Goal: Task Accomplishment & Management: Use online tool/utility

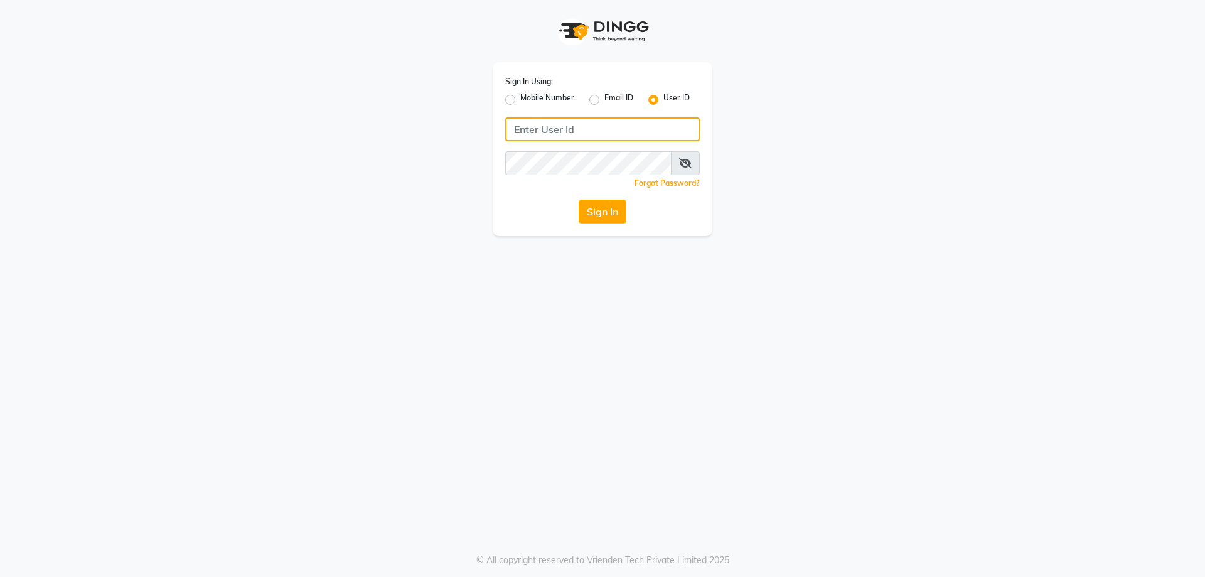
type input "6366794514"
click at [520, 97] on label "Mobile Number" at bounding box center [547, 99] width 54 height 15
click at [520, 97] on input "Mobile Number" at bounding box center [524, 96] width 8 height 8
radio input "true"
radio input "false"
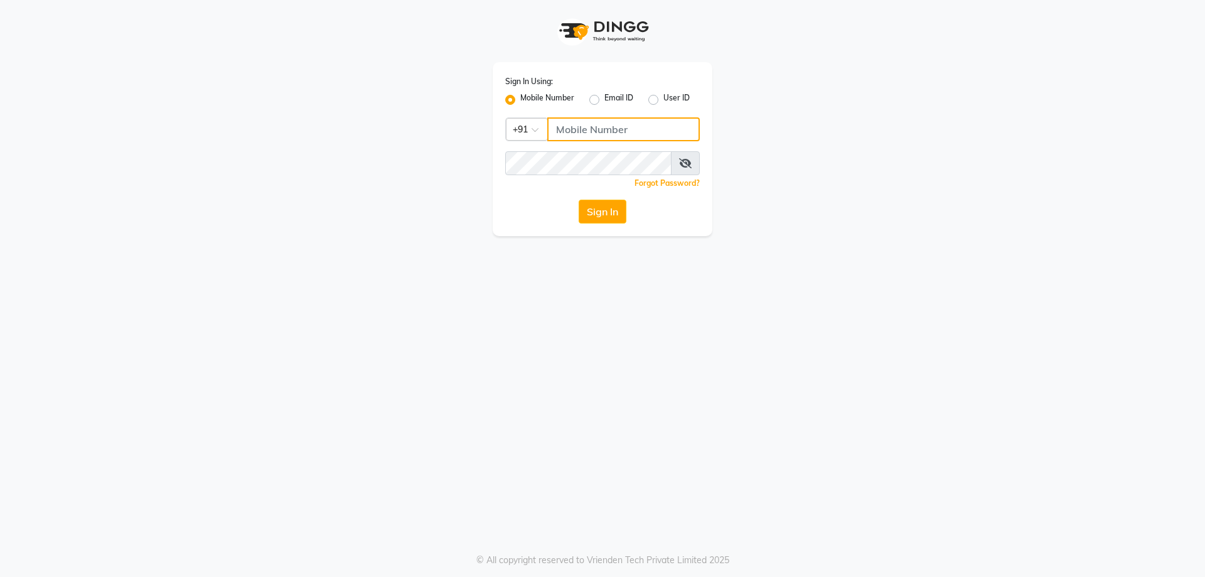
click at [599, 134] on input "Username" at bounding box center [623, 129] width 152 height 24
type input "9845753319"
click at [827, 279] on div "Sign In Using: Mobile Number Email ID User ID Country Code × [PHONE_NUMBER] Rem…" at bounding box center [602, 288] width 1205 height 577
click at [609, 215] on button "Sign In" at bounding box center [603, 212] width 48 height 24
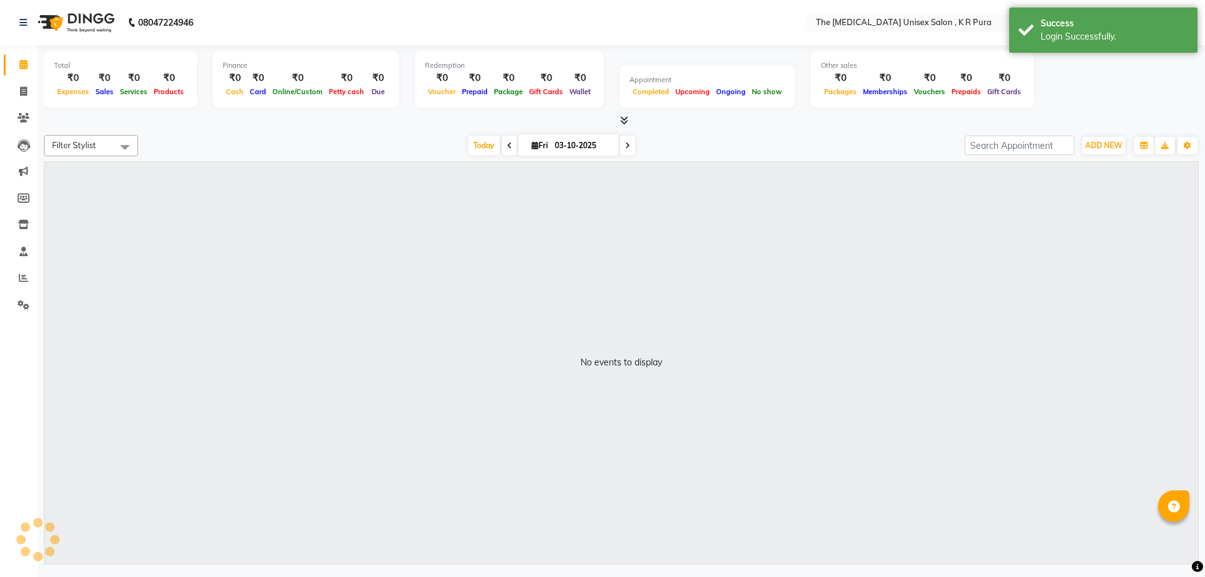
select select "en"
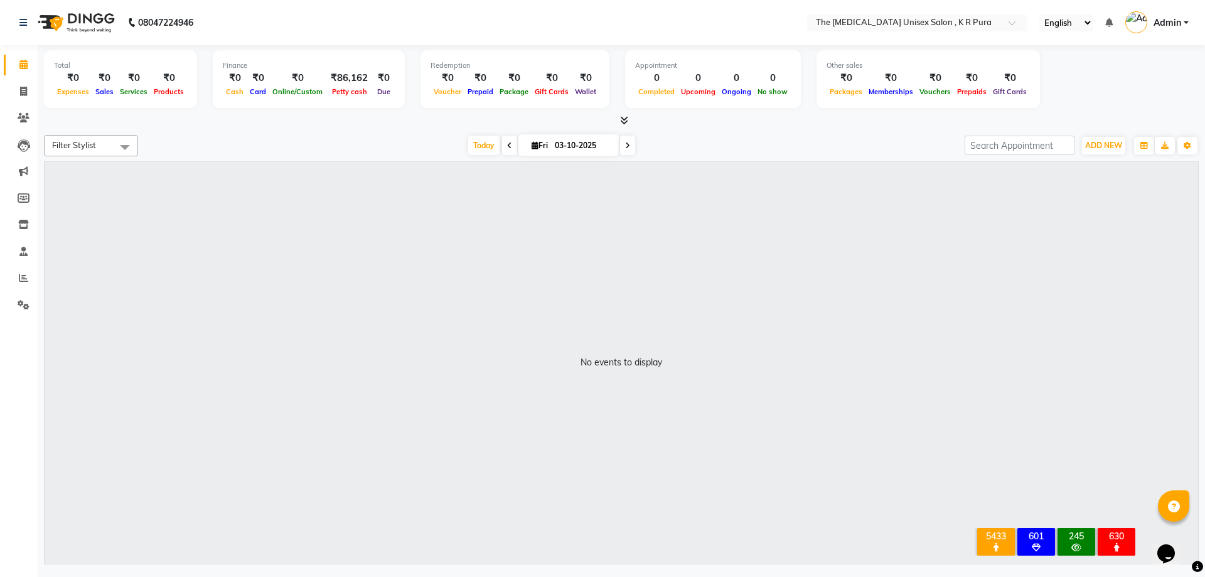
click at [622, 119] on icon at bounding box center [624, 119] width 8 height 9
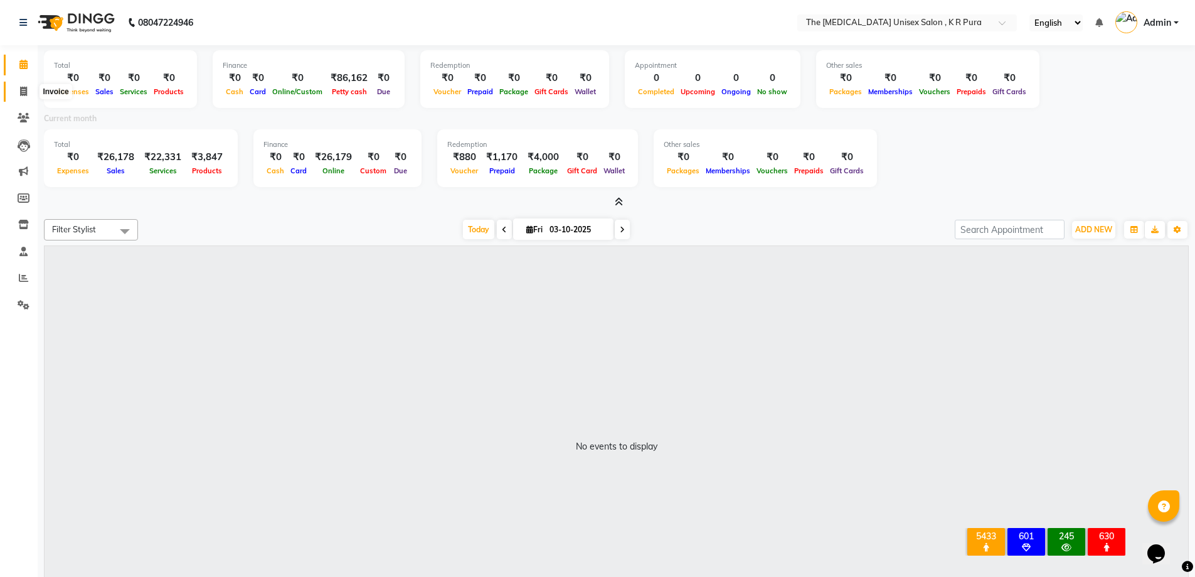
click at [25, 93] on icon at bounding box center [23, 91] width 7 height 9
select select "service"
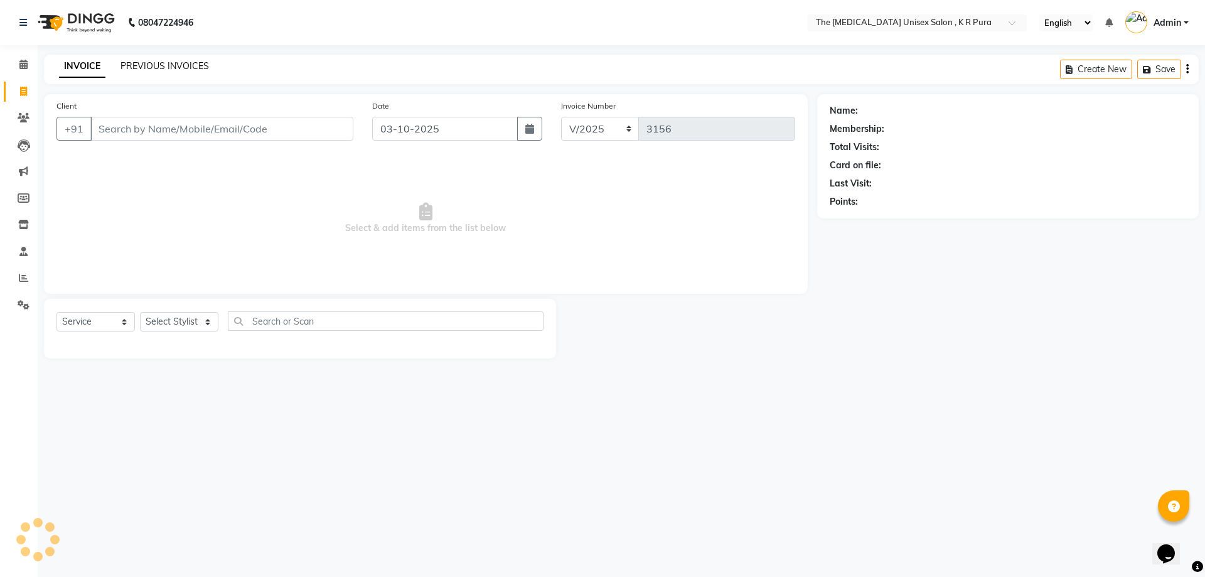
click at [159, 65] on link "PREVIOUS INVOICES" at bounding box center [164, 65] width 88 height 11
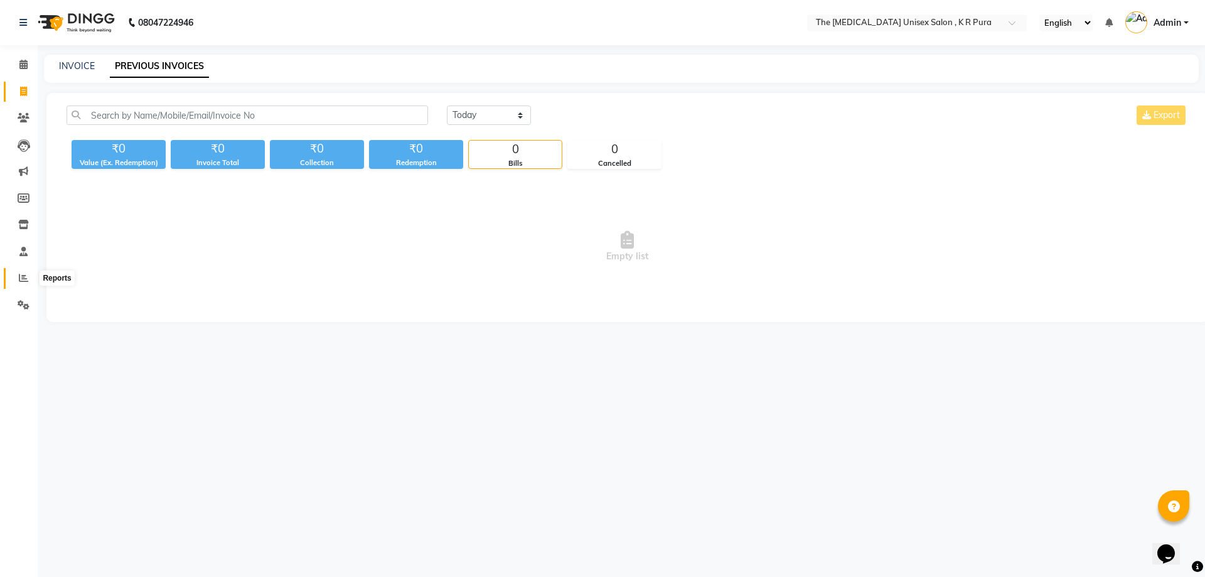
click at [21, 275] on icon at bounding box center [23, 277] width 9 height 9
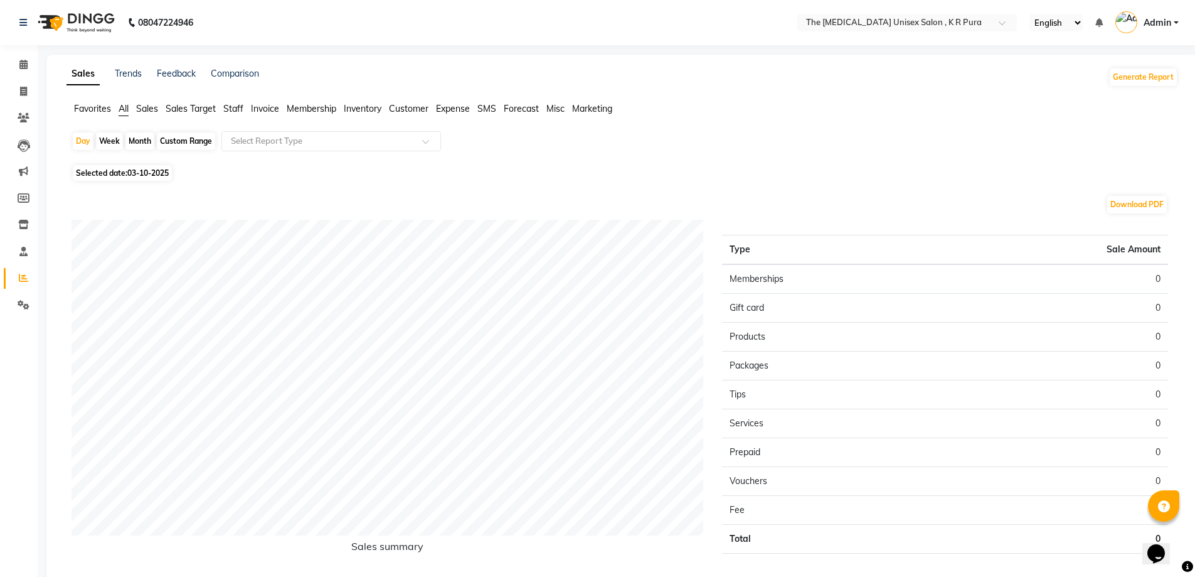
click at [141, 141] on div "Month" at bounding box center [139, 141] width 29 height 18
select select "10"
select select "2025"
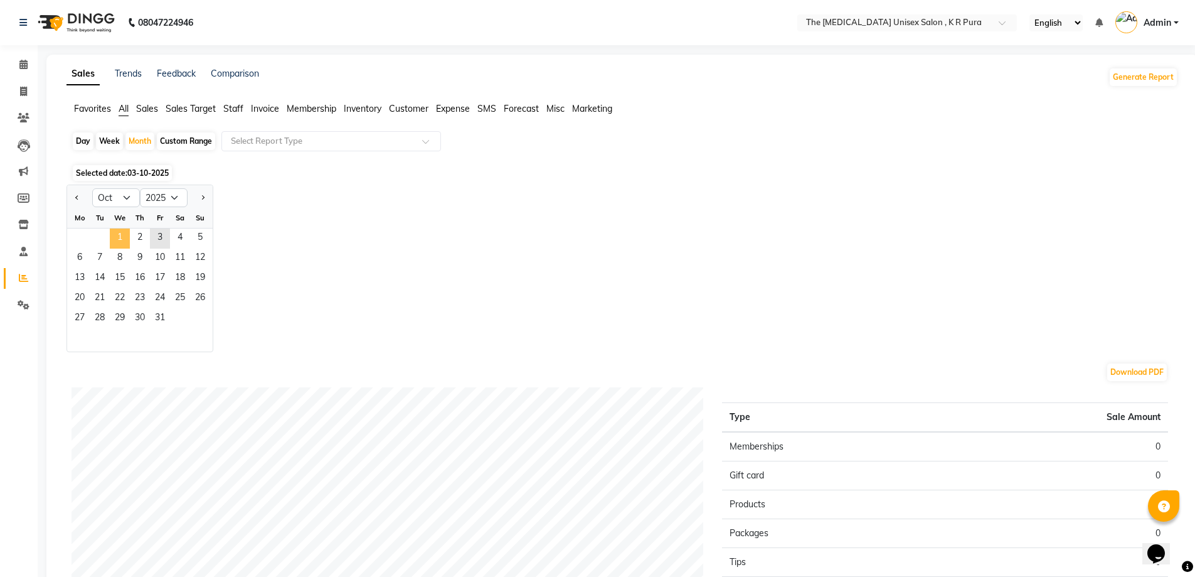
click at [113, 237] on span "1" at bounding box center [120, 238] width 20 height 20
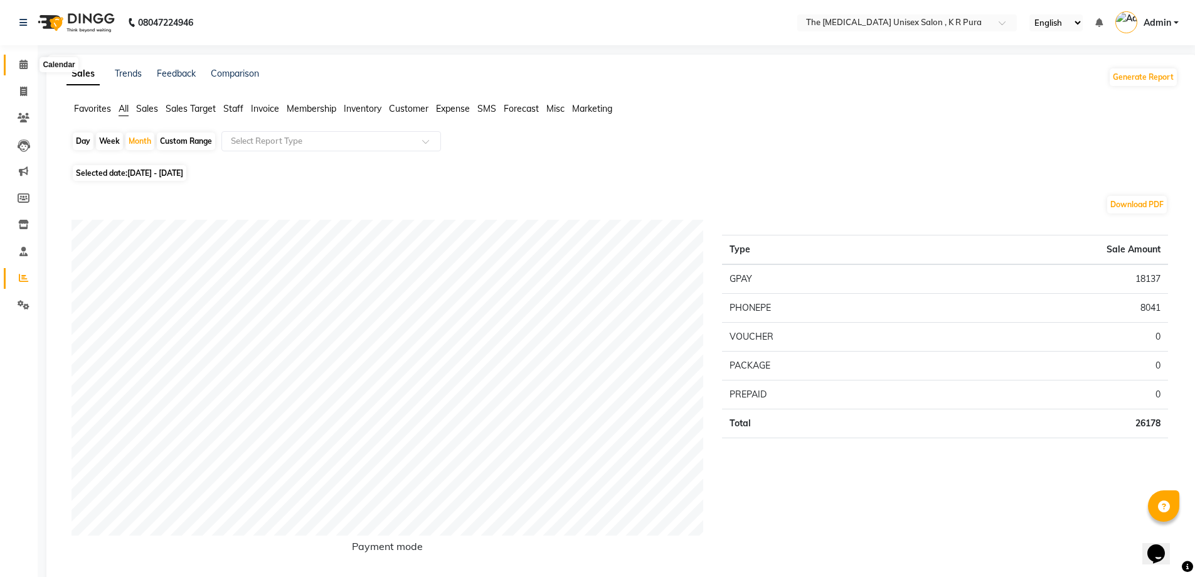
click at [26, 62] on icon at bounding box center [23, 64] width 8 height 9
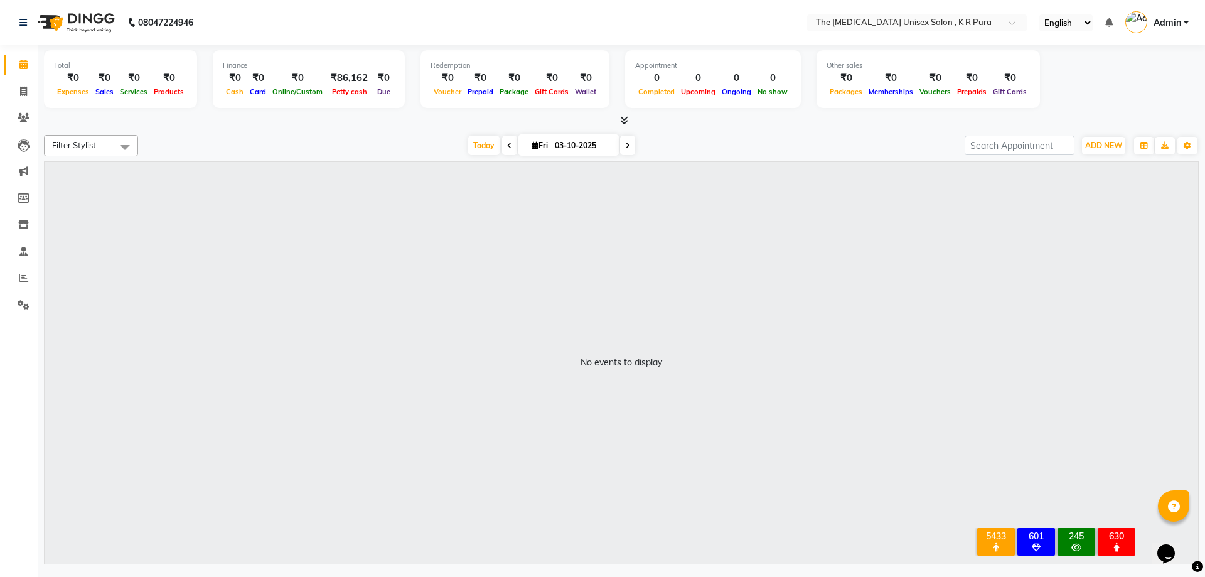
drag, startPoint x: 624, startPoint y: 117, endPoint x: 618, endPoint y: 115, distance: 6.6
click at [621, 115] on div at bounding box center [621, 120] width 1155 height 13
click at [624, 118] on icon at bounding box center [624, 119] width 8 height 9
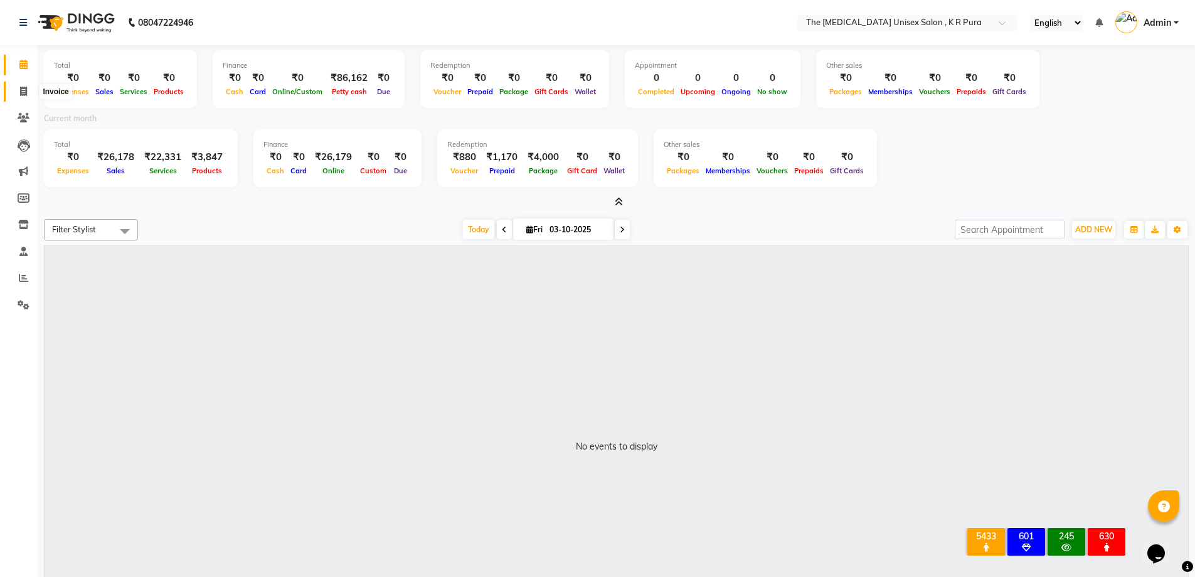
click at [23, 93] on icon at bounding box center [23, 91] width 7 height 9
select select "service"
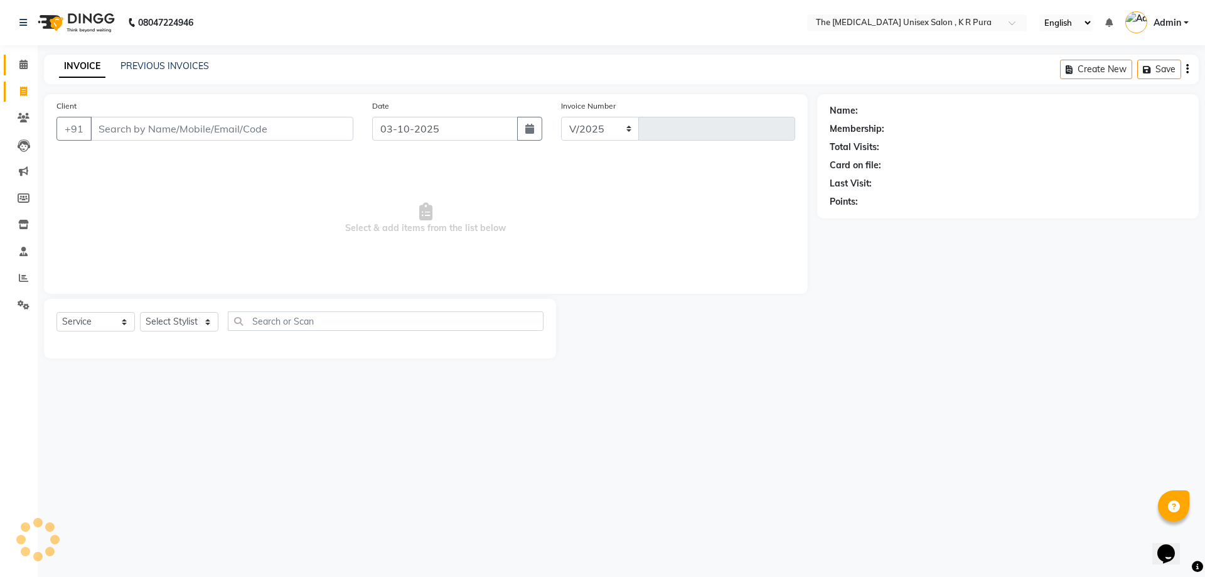
select select "4050"
type input "3156"
click at [21, 65] on icon at bounding box center [23, 64] width 8 height 9
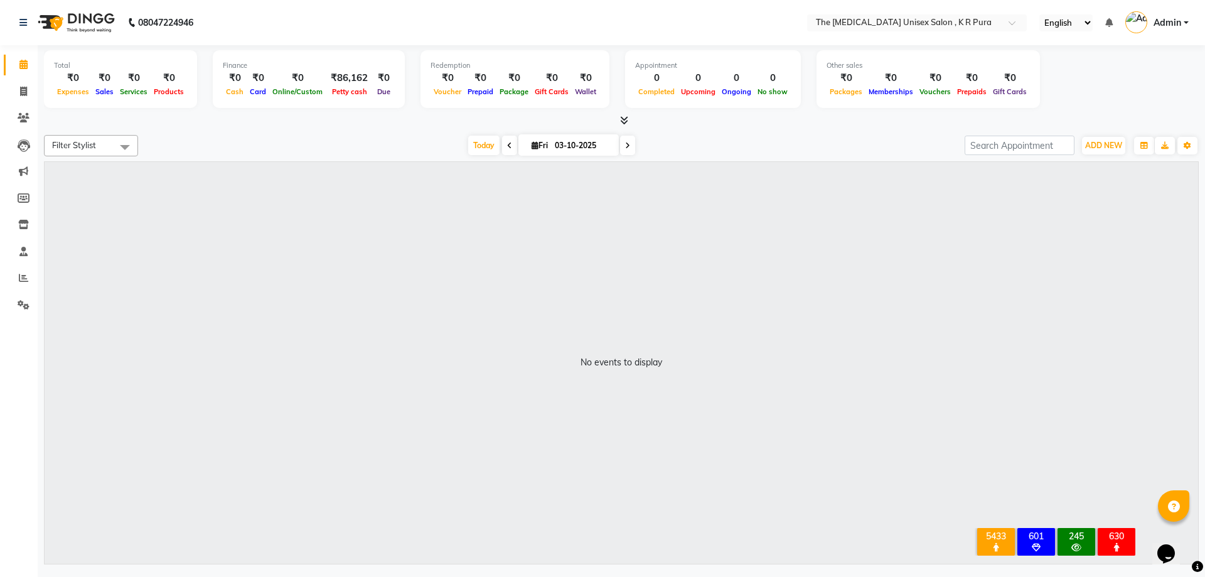
click at [626, 120] on icon at bounding box center [624, 119] width 8 height 9
